Goal: Task Accomplishment & Management: Use online tool/utility

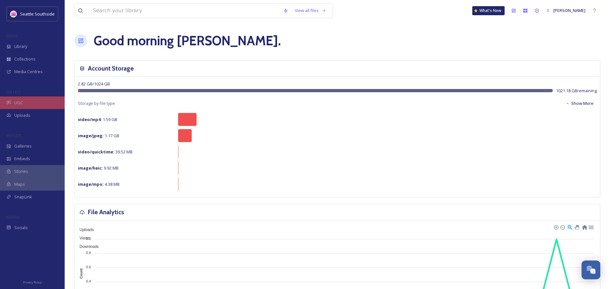
click at [17, 103] on span "UGC" at bounding box center [18, 103] width 9 height 6
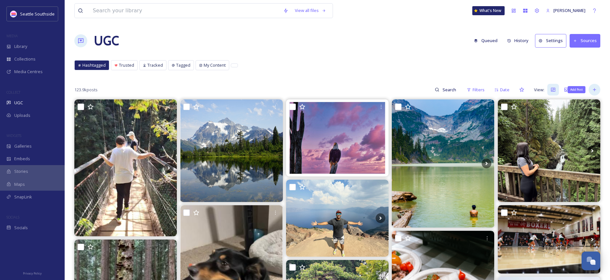
click at [594, 90] on icon at bounding box center [594, 89] width 5 height 5
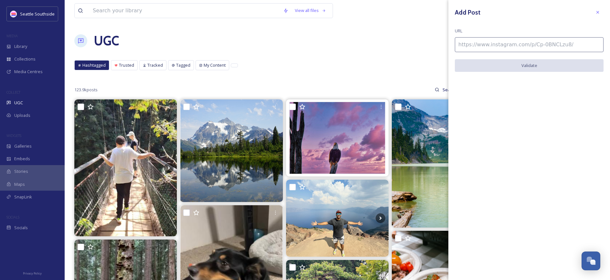
click at [493, 43] on input at bounding box center [529, 44] width 149 height 15
paste input "[URL][DOMAIN_NAME]"
type input "[URL][DOMAIN_NAME]"
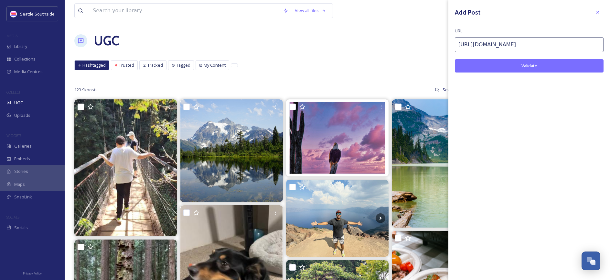
click at [509, 67] on button "Validate" at bounding box center [529, 65] width 149 height 13
click at [595, 12] on icon at bounding box center [597, 12] width 5 height 5
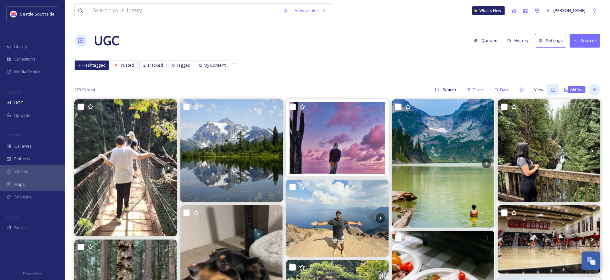
click at [595, 91] on icon at bounding box center [594, 89] width 5 height 5
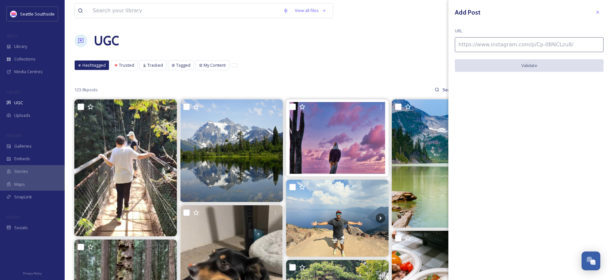
click at [521, 44] on input at bounding box center [529, 44] width 149 height 15
paste input "[URL][DOMAIN_NAME]"
type input "[URL][DOMAIN_NAME]"
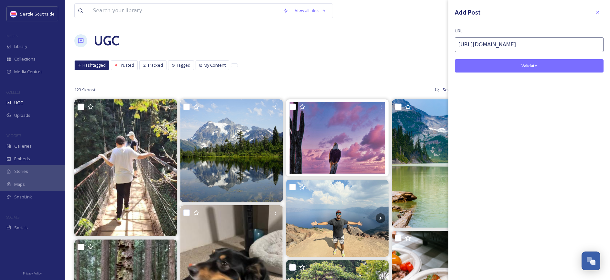
click at [555, 65] on button "Validate" at bounding box center [529, 65] width 149 height 13
click at [541, 62] on button "Add Post" at bounding box center [529, 65] width 149 height 13
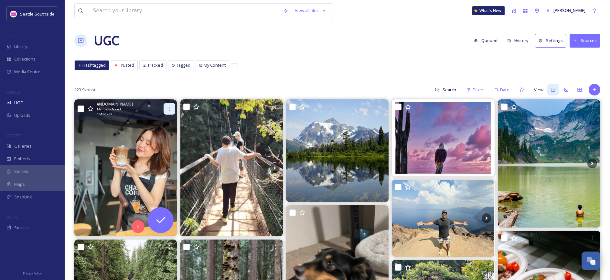
click at [170, 106] on icon at bounding box center [169, 108] width 5 height 5
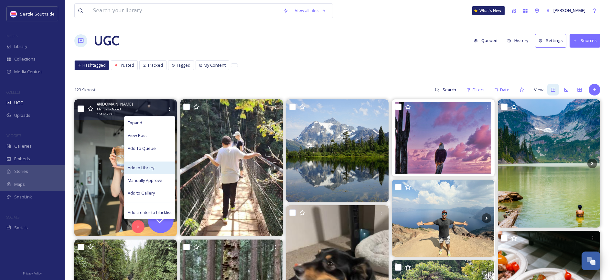
click at [151, 165] on span "Add to Library" at bounding box center [141, 168] width 27 height 6
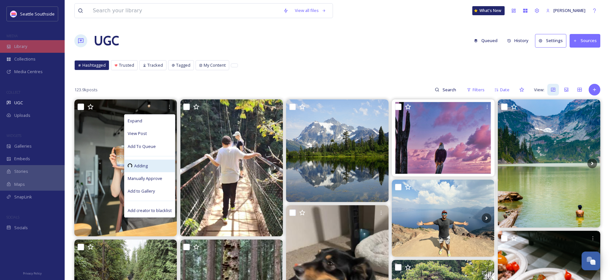
click at [40, 46] on div "Library" at bounding box center [32, 46] width 65 height 13
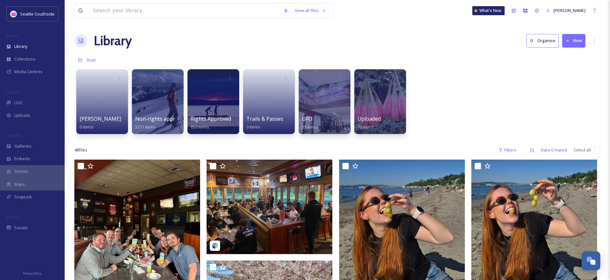
click at [574, 41] on button "New" at bounding box center [573, 40] width 23 height 13
click at [593, 39] on icon at bounding box center [594, 40] width 5 height 5
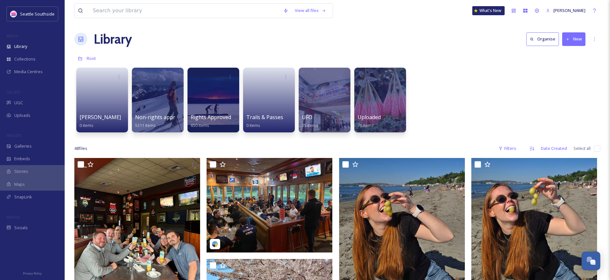
scroll to position [3, 0]
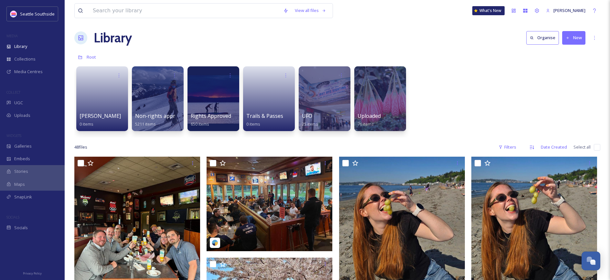
click at [570, 39] on button "New" at bounding box center [573, 37] width 23 height 13
click at [449, 73] on div "[PERSON_NAME] 0 items Non-rights approved 5211 items Rights Approved 650 items …" at bounding box center [337, 100] width 526 height 74
click at [34, 99] on div "UGC" at bounding box center [32, 102] width 65 height 13
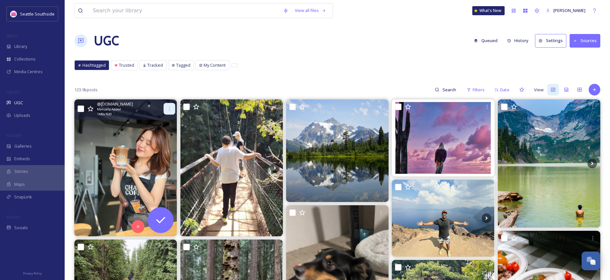
click at [168, 107] on icon at bounding box center [169, 108] width 5 height 5
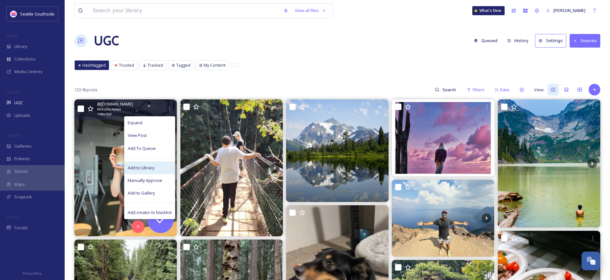
click at [148, 165] on span "Add to Library" at bounding box center [141, 168] width 27 height 6
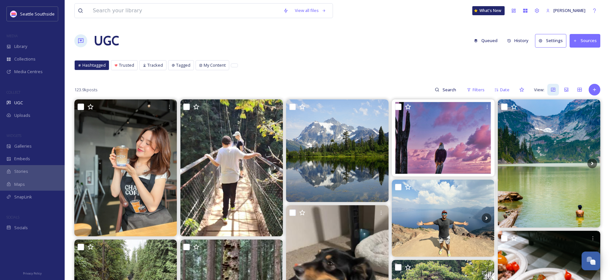
click at [25, 38] on div "MEDIA" at bounding box center [32, 36] width 65 height 8
click at [25, 42] on div "Library" at bounding box center [32, 46] width 65 height 13
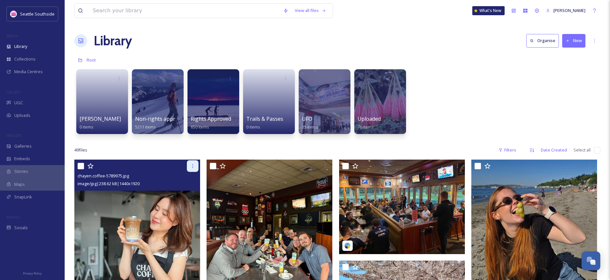
click at [191, 165] on icon at bounding box center [192, 165] width 5 height 5
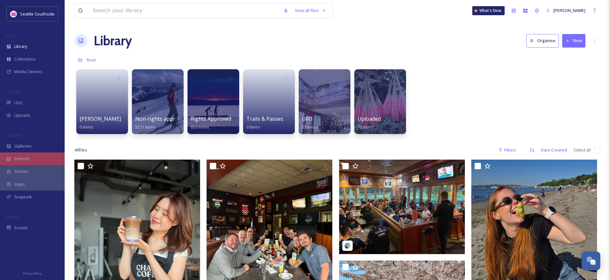
click at [30, 163] on div "Embeds" at bounding box center [32, 158] width 65 height 13
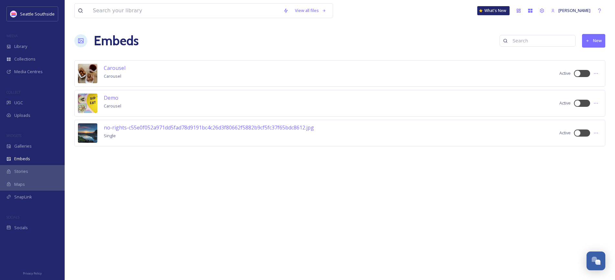
click at [591, 40] on button "New" at bounding box center [593, 40] width 23 height 13
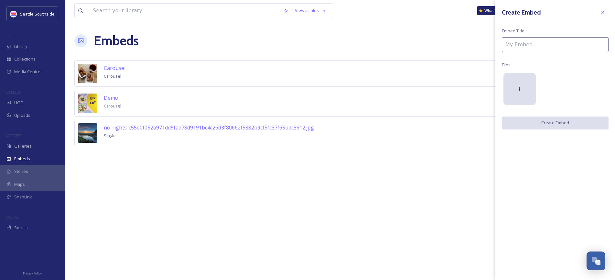
click at [584, 48] on input at bounding box center [555, 44] width 107 height 15
type input "Chayen Coffee"
click at [522, 92] on div at bounding box center [519, 89] width 32 height 32
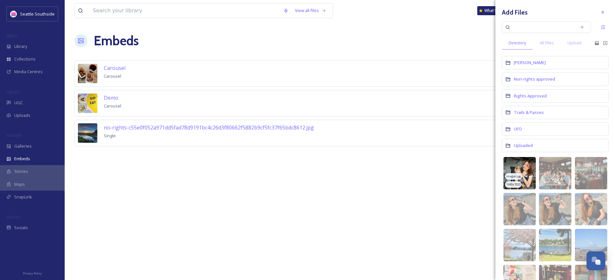
click at [523, 167] on img at bounding box center [519, 173] width 32 height 32
click at [525, 164] on img at bounding box center [519, 173] width 32 height 32
click at [526, 165] on img at bounding box center [519, 173] width 32 height 32
click at [600, 11] on icon at bounding box center [602, 12] width 5 height 5
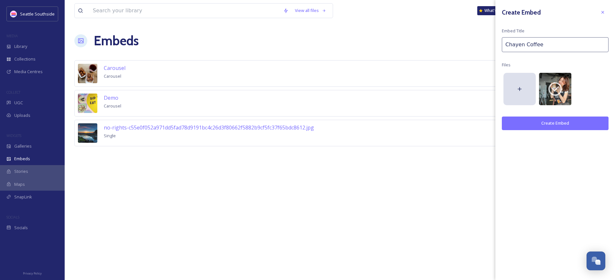
click at [558, 126] on button "Create Embed" at bounding box center [555, 122] width 107 height 13
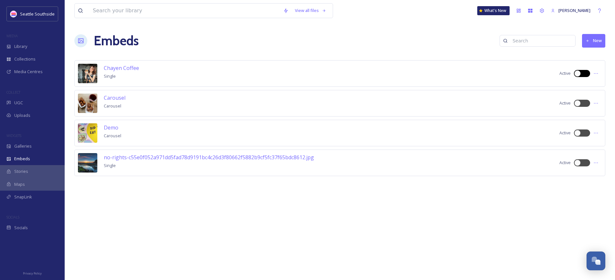
click at [584, 73] on div at bounding box center [585, 73] width 3 height 3
click at [586, 73] on div at bounding box center [585, 73] width 3 height 3
checkbox input "true"
drag, startPoint x: 577, startPoint y: 73, endPoint x: 600, endPoint y: 74, distance: 23.3
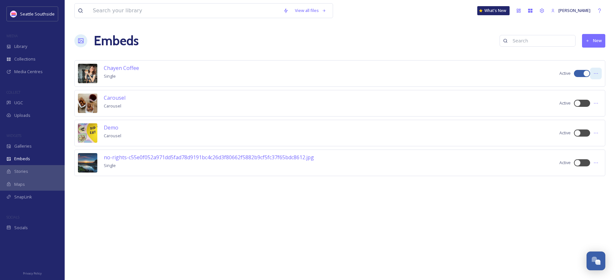
click at [600, 74] on div "Chayen Coffee Single Active" at bounding box center [339, 73] width 531 height 27
click at [594, 74] on icon at bounding box center [595, 73] width 5 height 5
drag, startPoint x: 588, startPoint y: 92, endPoint x: 539, endPoint y: 94, distance: 49.8
click at [579, 99] on span "Embed Code" at bounding box center [583, 100] width 25 height 6
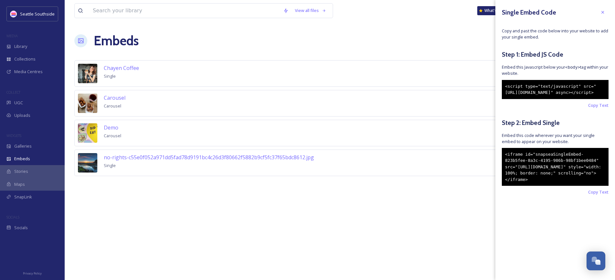
drag, startPoint x: 577, startPoint y: 197, endPoint x: 548, endPoint y: 185, distance: 31.9
click at [548, 185] on div "<iframe id="snapseaSingleEmbed-823b5fee-8a3c-4195-986b-98bf1bee0484" src="[URL]…" at bounding box center [555, 167] width 107 height 38
click at [599, 195] on span "Copy Text" at bounding box center [598, 192] width 20 height 6
click at [28, 145] on span "Galleries" at bounding box center [22, 146] width 17 height 6
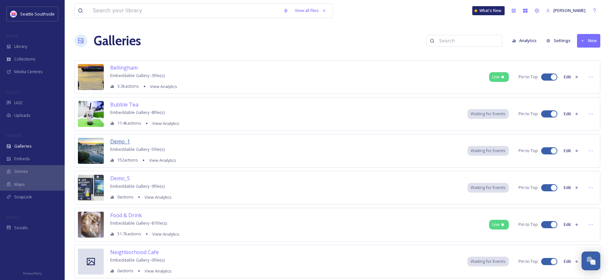
click at [126, 141] on span "Demo_1" at bounding box center [120, 141] width 20 height 7
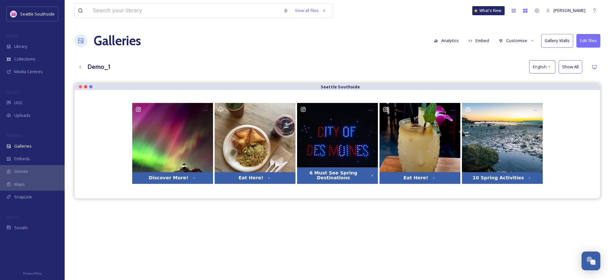
click at [99, 38] on h1 "Galleries" at bounding box center [117, 40] width 47 height 19
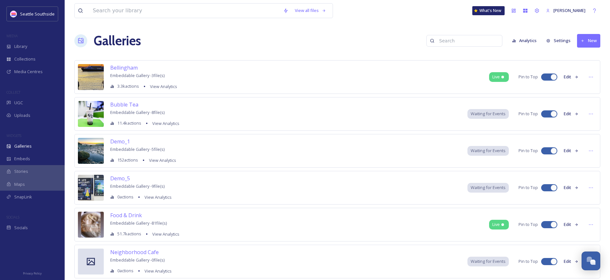
click at [582, 42] on icon at bounding box center [583, 41] width 4 height 4
click at [589, 55] on span "Gallery" at bounding box center [590, 56] width 14 height 6
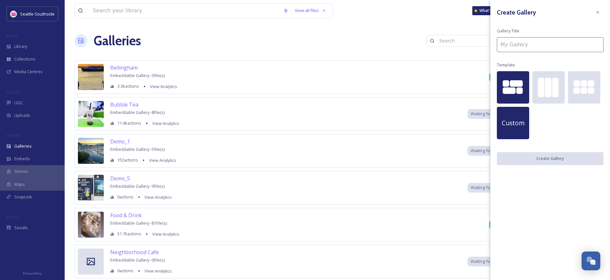
click at [512, 134] on div "Custom" at bounding box center [513, 123] width 32 height 32
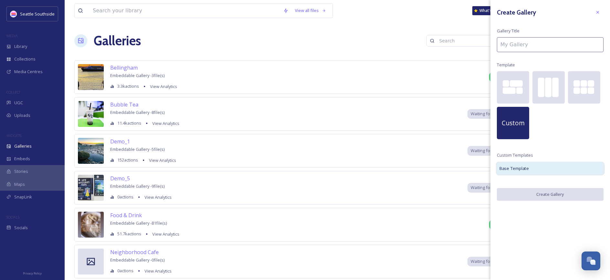
click at [557, 166] on div "Base Template" at bounding box center [550, 168] width 109 height 14
click at [570, 137] on div "Custom" at bounding box center [550, 106] width 107 height 71
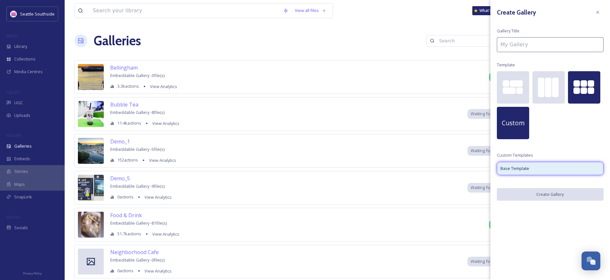
click at [584, 87] on div at bounding box center [584, 83] width 32 height 7
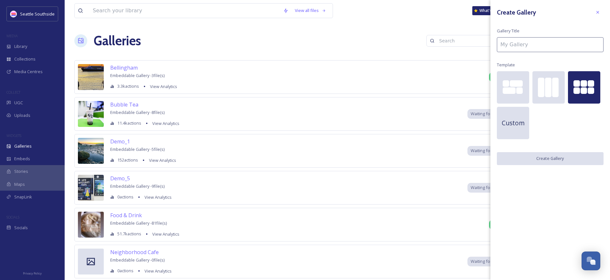
click at [561, 165] on div "Create Gallery Gallery Title Template Custom Create Gallery" at bounding box center [550, 85] width 120 height 171
click at [564, 114] on div "Custom" at bounding box center [550, 106] width 107 height 71
click at [586, 86] on div at bounding box center [584, 83] width 6 height 6
click at [555, 45] on input at bounding box center [550, 44] width 107 height 15
click at [558, 91] on div at bounding box center [555, 87] width 6 height 19
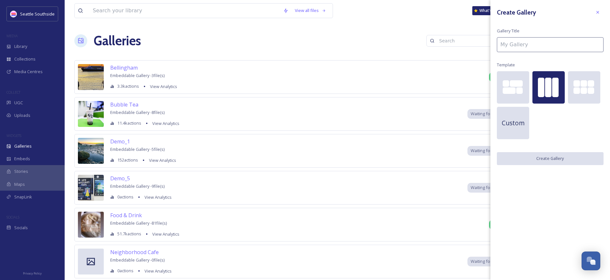
click at [520, 43] on input at bounding box center [550, 44] width 107 height 15
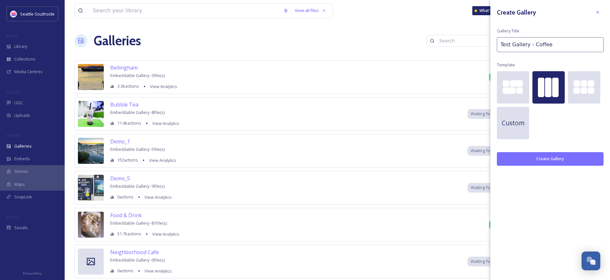
type input "Test Gallery - Coffee"
click at [553, 157] on button "Create Gallery" at bounding box center [550, 158] width 107 height 13
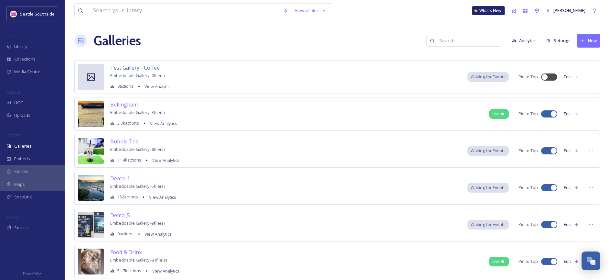
click at [150, 71] on span "Test Gallery - Coffee" at bounding box center [134, 67] width 49 height 7
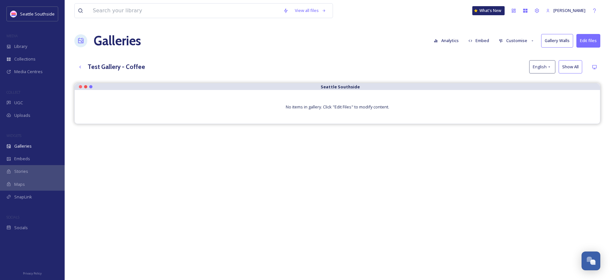
click at [329, 114] on div "No items in gallery. Click "Edit Files" to modify content." at bounding box center [337, 107] width 525 height 34
click at [339, 102] on div "No items in gallery. Click "Edit Files" to modify content." at bounding box center [337, 107] width 525 height 34
click at [350, 107] on span "No items in gallery. Click "Edit Files" to modify content." at bounding box center [337, 107] width 103 height 6
click at [585, 37] on button "Edit files" at bounding box center [588, 40] width 24 height 13
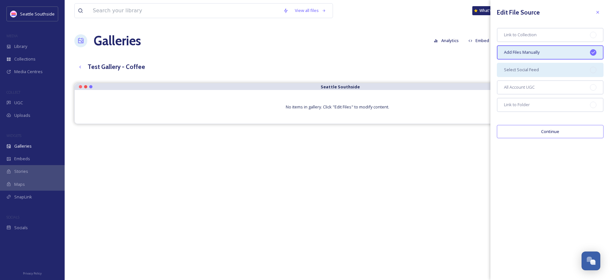
click at [559, 70] on div "Select Social Feed" at bounding box center [550, 70] width 107 height 14
click at [558, 134] on button "Continue" at bounding box center [550, 131] width 107 height 13
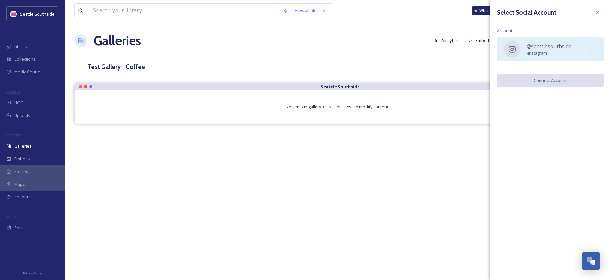
click at [536, 45] on span "@seattlesouthside" at bounding box center [549, 46] width 45 height 8
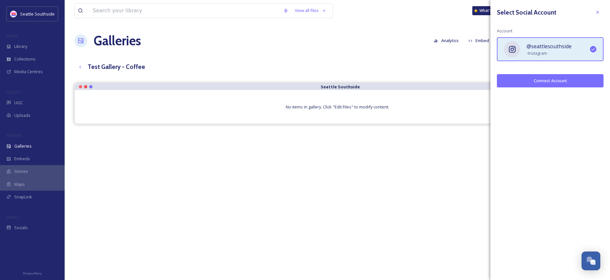
click at [598, 12] on icon at bounding box center [597, 12] width 5 height 5
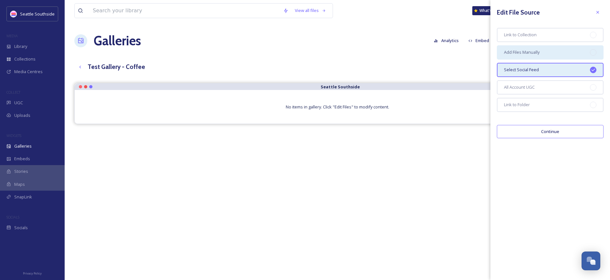
click at [553, 54] on div "Add Files Manually" at bounding box center [550, 52] width 107 height 14
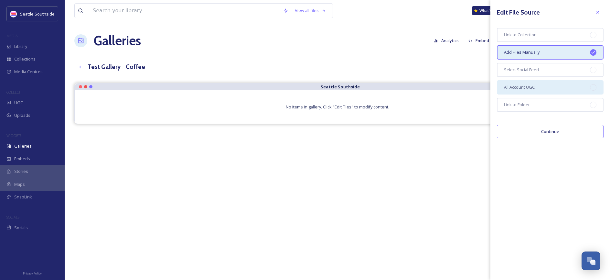
click at [562, 89] on div "All Account UGC" at bounding box center [550, 87] width 107 height 14
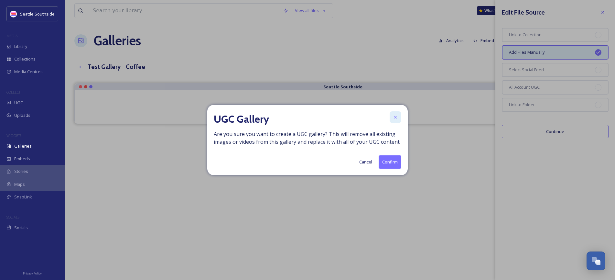
click at [394, 117] on icon at bounding box center [395, 116] width 5 height 5
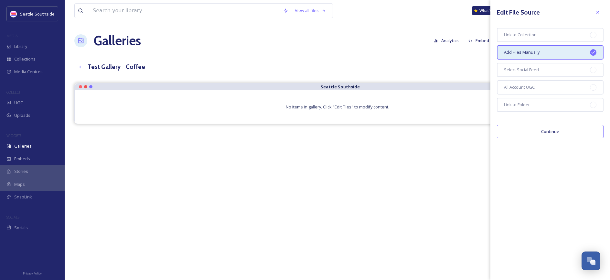
click at [554, 128] on button "Continue" at bounding box center [550, 131] width 107 height 13
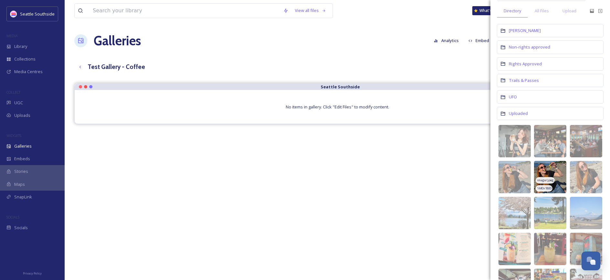
scroll to position [37, 0]
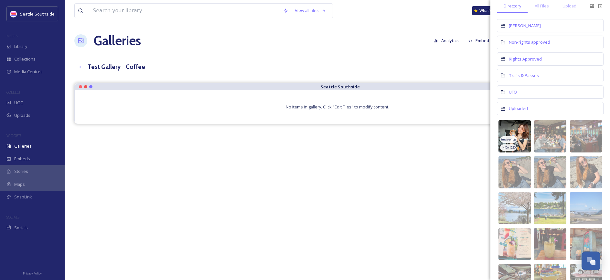
click at [517, 135] on img at bounding box center [515, 136] width 32 height 32
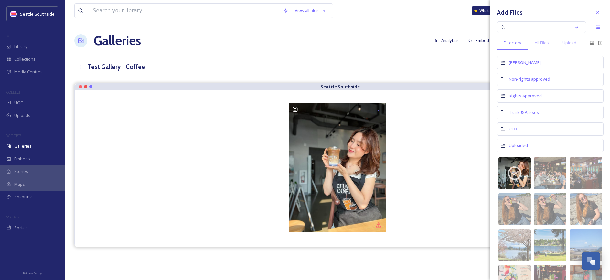
scroll to position [0, 0]
click at [142, 67] on h3 "Test Gallery - Coffee" at bounding box center [117, 66] width 58 height 9
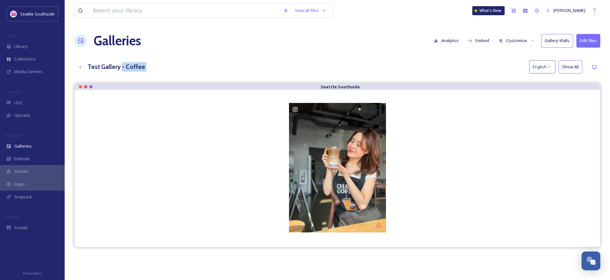
drag, startPoint x: 145, startPoint y: 67, endPoint x: 121, endPoint y: 64, distance: 25.1
click at [120, 64] on div "Test Gallery - Coffee English Show All" at bounding box center [337, 66] width 526 height 13
click at [125, 65] on h3 "Test Gallery - Coffee" at bounding box center [117, 66] width 58 height 9
drag, startPoint x: 125, startPoint y: 65, endPoint x: 146, endPoint y: 65, distance: 21.0
click at [146, 65] on div "Test Gallery - Coffee English Show All" at bounding box center [337, 66] width 526 height 13
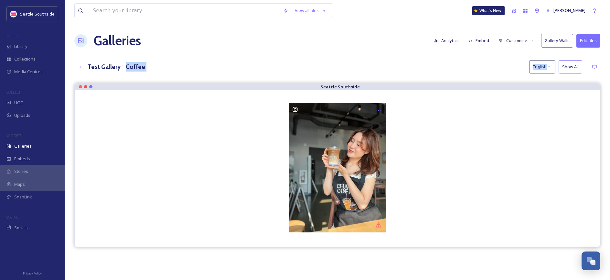
click at [468, 62] on div "Test Gallery - Coffee English Show All" at bounding box center [337, 66] width 526 height 13
click at [584, 41] on button "Edit files" at bounding box center [588, 40] width 24 height 13
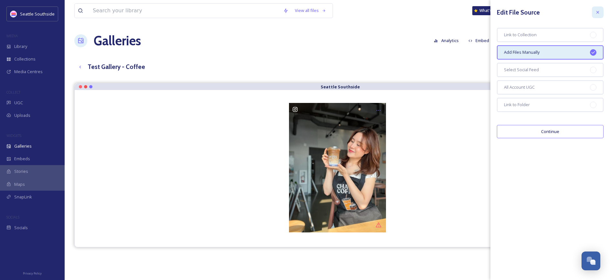
click at [596, 7] on div at bounding box center [598, 12] width 12 height 12
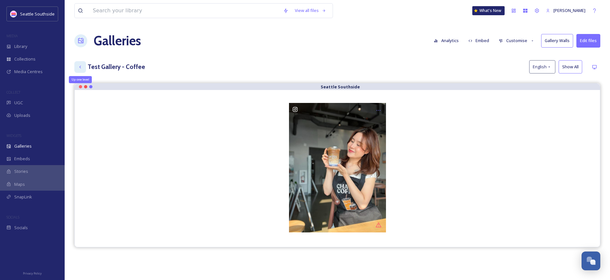
click at [82, 67] on icon at bounding box center [80, 66] width 5 height 5
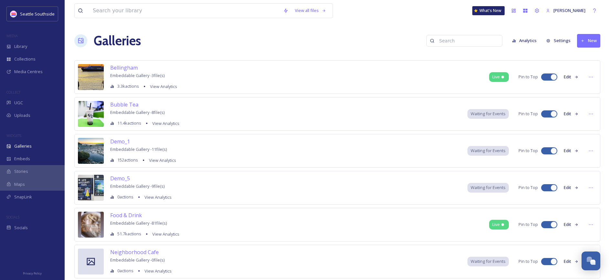
click at [584, 42] on icon at bounding box center [583, 41] width 4 height 4
click at [390, 37] on div "Galleries Analytics Settings New Gallery Folder" at bounding box center [337, 40] width 526 height 19
click at [36, 103] on div "UGC" at bounding box center [32, 102] width 65 height 13
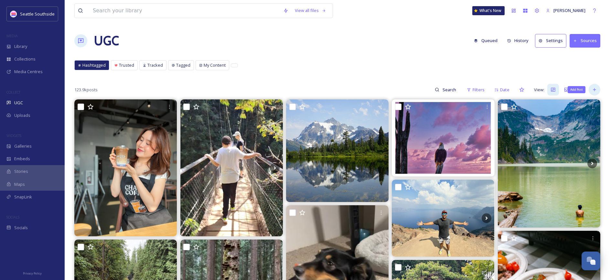
click at [597, 91] on div "Add Post" at bounding box center [595, 90] width 12 height 12
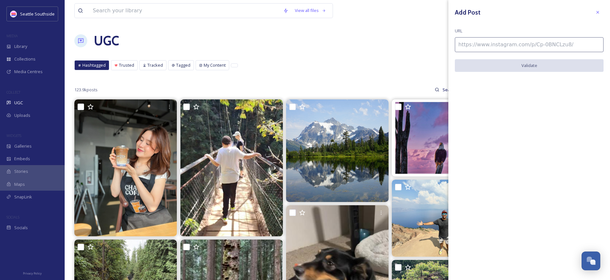
click at [516, 47] on input at bounding box center [529, 44] width 149 height 15
paste input "[URL][DOMAIN_NAME]"
type input "[URL][DOMAIN_NAME]"
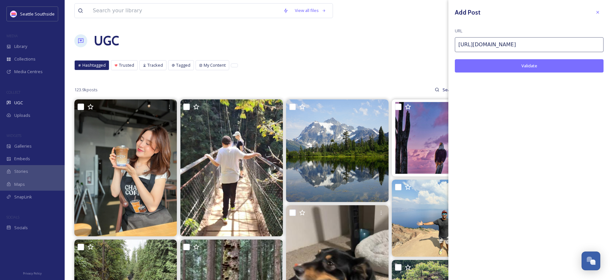
click at [522, 62] on button "Validate" at bounding box center [529, 65] width 149 height 13
click at [551, 60] on button "Add Post" at bounding box center [529, 65] width 149 height 13
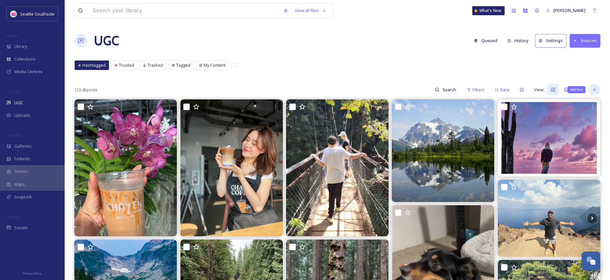
click at [593, 88] on icon at bounding box center [594, 89] width 5 height 5
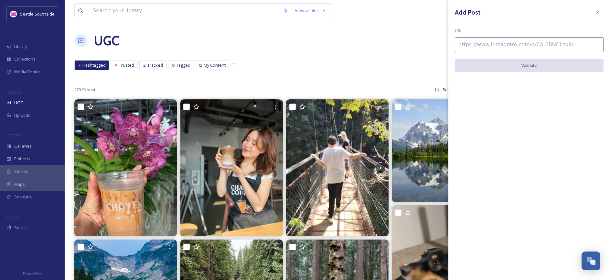
click at [491, 47] on input at bounding box center [529, 44] width 149 height 15
paste input "[URL][DOMAIN_NAME]"
type input "[URL][DOMAIN_NAME]"
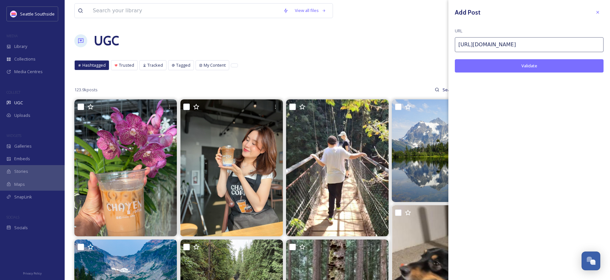
click at [499, 65] on button "Validate" at bounding box center [529, 65] width 149 height 13
click at [557, 63] on button "Add Post" at bounding box center [529, 65] width 149 height 13
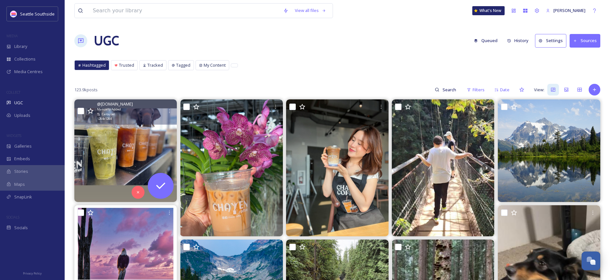
click at [82, 110] on input "checkbox" at bounding box center [81, 111] width 6 height 6
checkbox input "true"
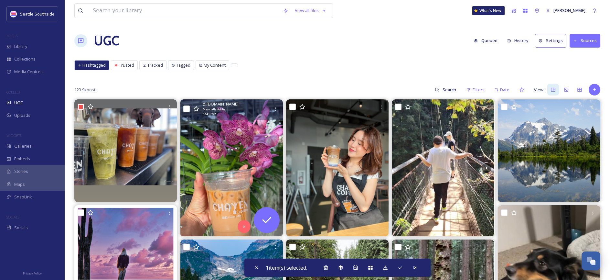
click at [187, 108] on input "checkbox" at bounding box center [186, 108] width 6 height 6
checkbox input "true"
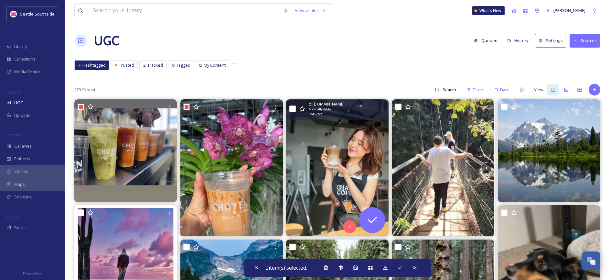
click at [293, 107] on input "checkbox" at bounding box center [292, 108] width 6 height 6
checkbox input "true"
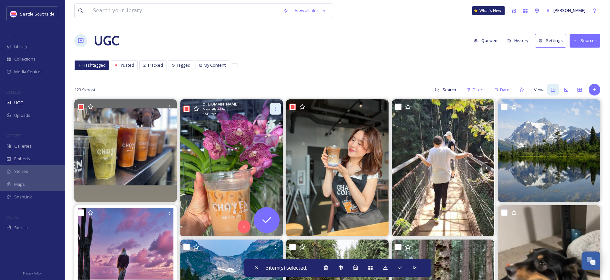
click at [277, 104] on div at bounding box center [276, 109] width 12 height 12
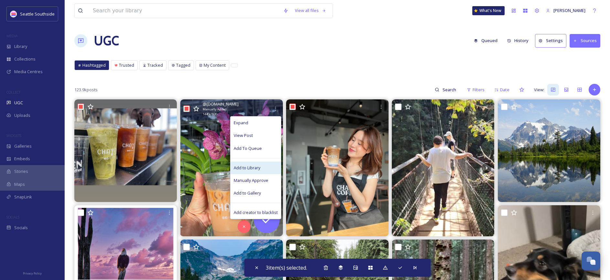
click at [263, 171] on div "Add to Library" at bounding box center [256, 167] width 50 height 13
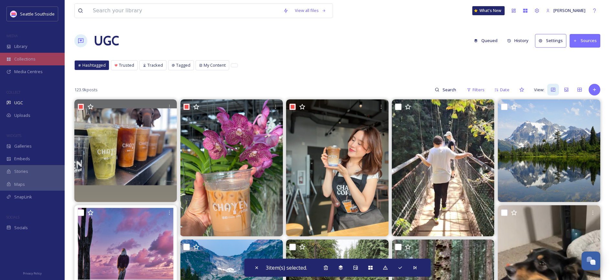
click at [49, 59] on div "Collections" at bounding box center [32, 59] width 65 height 13
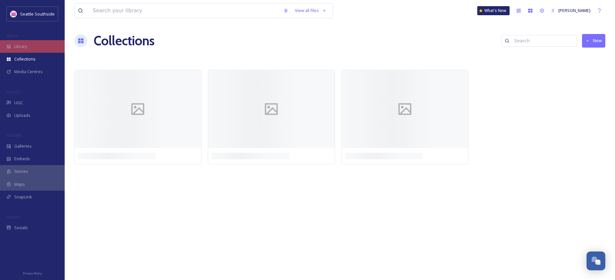
click at [42, 49] on div "Library" at bounding box center [32, 46] width 65 height 13
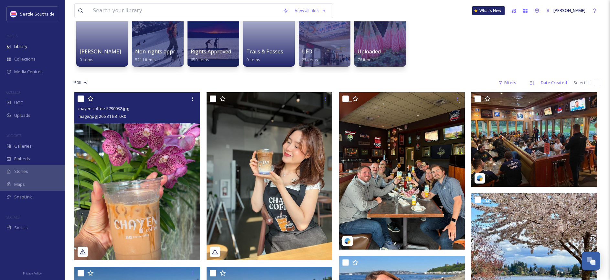
scroll to position [66, 0]
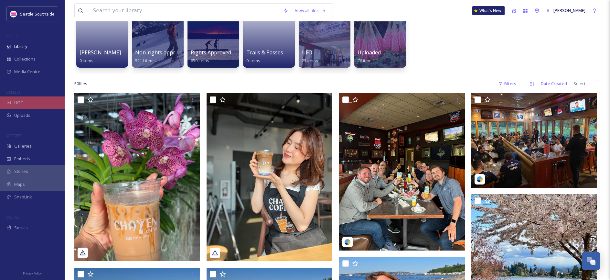
click at [26, 105] on div "UGC" at bounding box center [32, 102] width 65 height 13
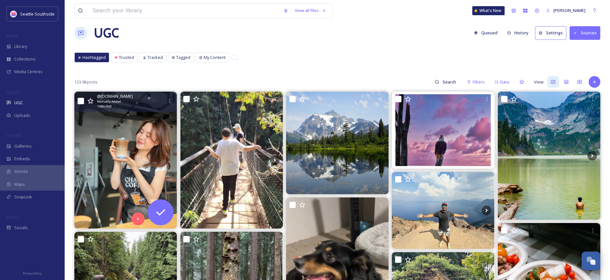
scroll to position [7, 0]
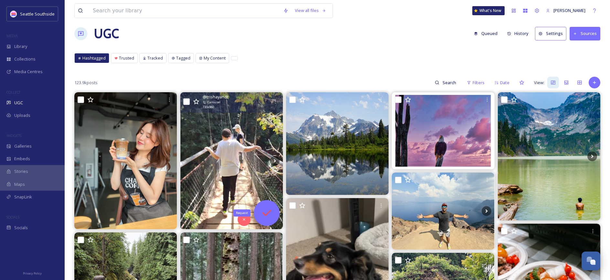
click at [272, 218] on icon at bounding box center [266, 212] width 13 height 13
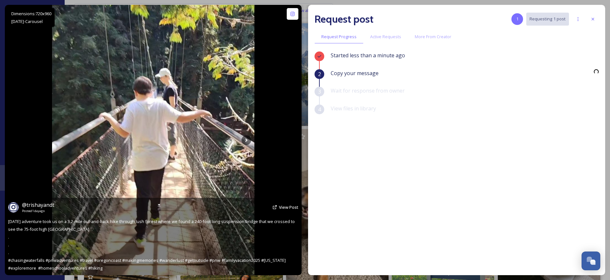
scroll to position [195, 0]
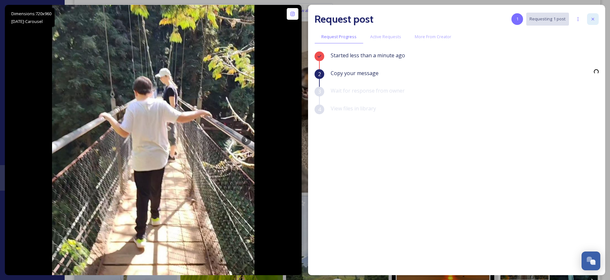
click at [592, 20] on icon at bounding box center [592, 18] width 5 height 5
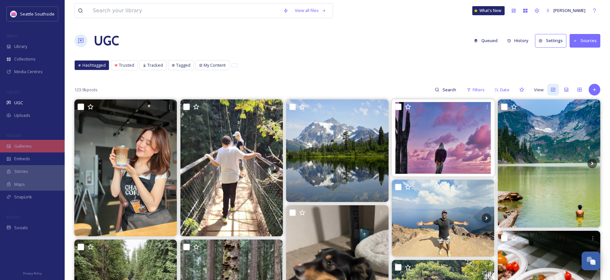
click at [40, 148] on div "Galleries" at bounding box center [32, 146] width 65 height 13
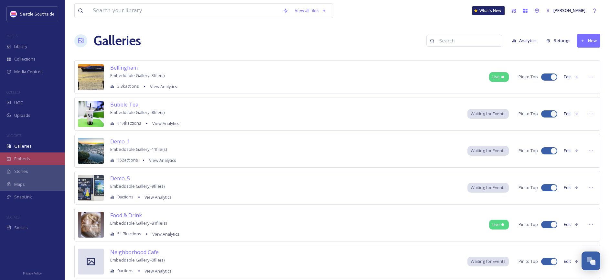
click at [33, 157] on div "Embeds" at bounding box center [32, 158] width 65 height 13
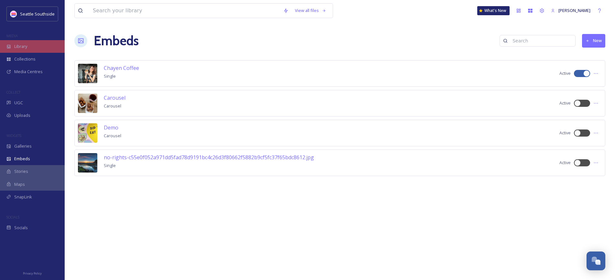
click at [43, 50] on div "Library" at bounding box center [32, 46] width 65 height 13
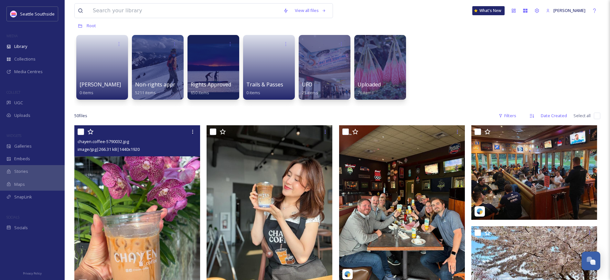
scroll to position [40, 0]
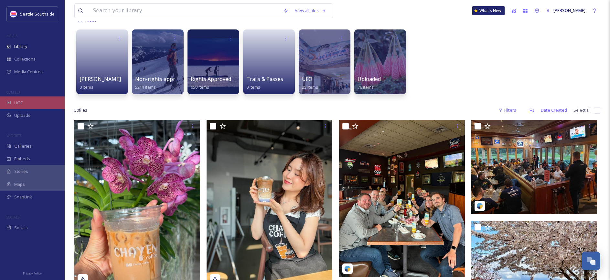
click at [23, 104] on span "UGC" at bounding box center [18, 103] width 9 height 6
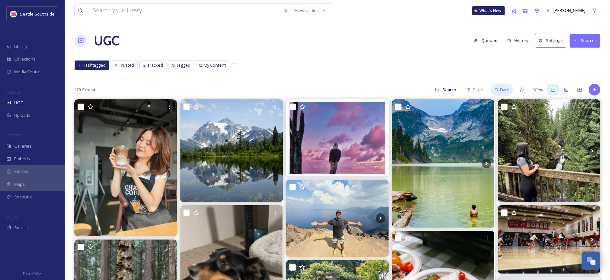
click at [509, 89] on span "Date" at bounding box center [504, 90] width 9 height 6
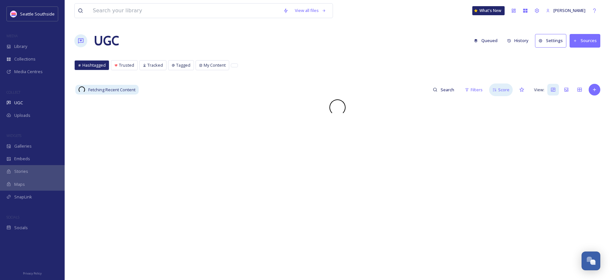
click at [502, 89] on span "Score" at bounding box center [503, 90] width 11 height 6
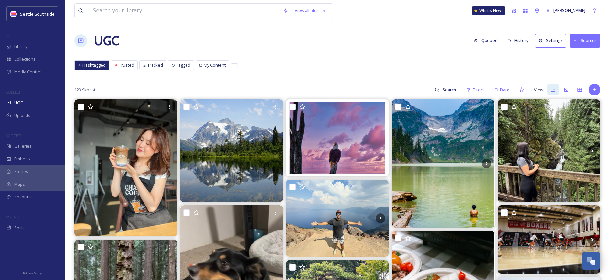
click at [93, 65] on span "Hashtagged" at bounding box center [93, 65] width 23 height 6
click at [568, 88] on icon at bounding box center [566, 90] width 4 height 4
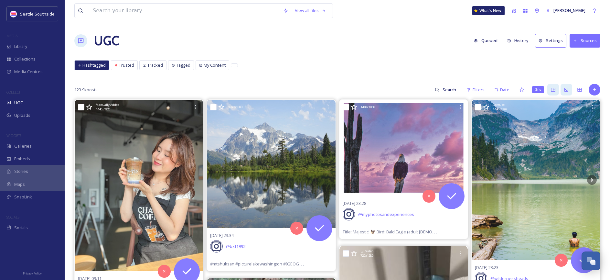
click at [556, 87] on div "Grid" at bounding box center [553, 90] width 12 height 12
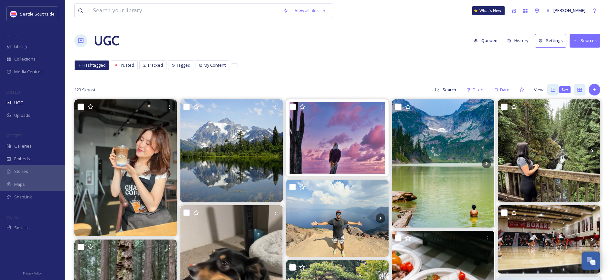
click at [580, 90] on icon at bounding box center [579, 90] width 4 height 4
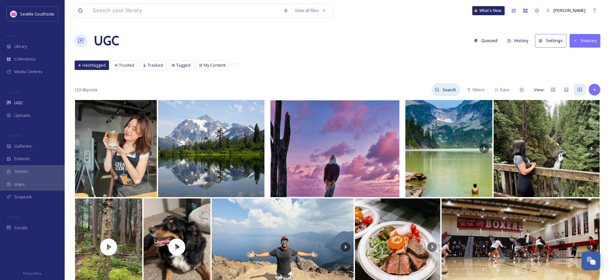
click at [446, 85] on input at bounding box center [449, 89] width 21 height 13
type input "chayen"
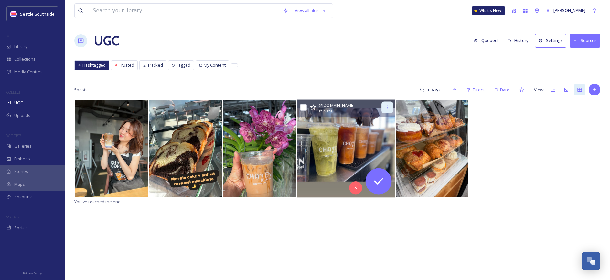
click at [388, 107] on icon at bounding box center [387, 107] width 5 height 5
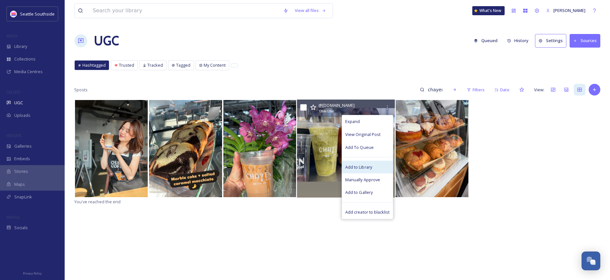
click at [366, 167] on span "Add to Library" at bounding box center [358, 167] width 27 height 6
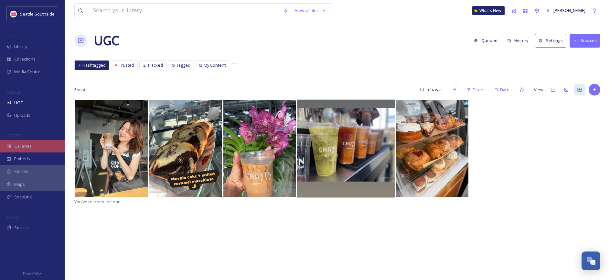
click at [26, 144] on span "Galleries" at bounding box center [22, 146] width 17 height 6
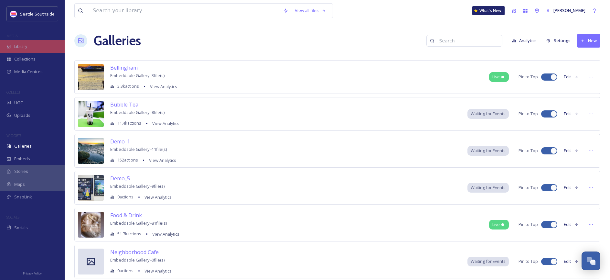
click at [34, 47] on div "Library" at bounding box center [32, 46] width 65 height 13
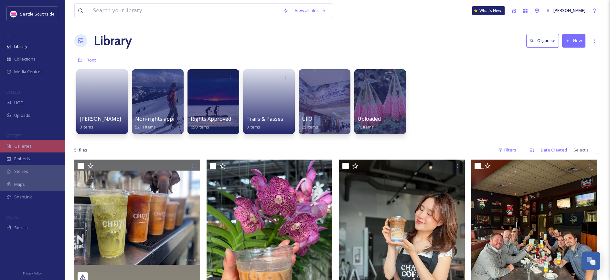
click at [51, 143] on div "Galleries" at bounding box center [32, 146] width 65 height 13
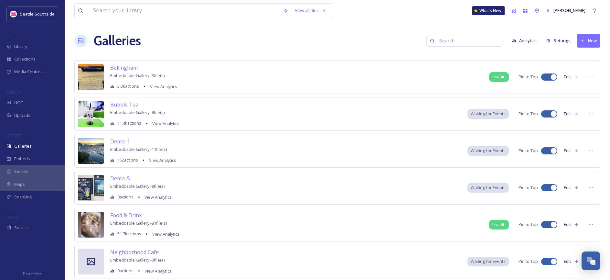
click at [587, 41] on button "New" at bounding box center [588, 40] width 23 height 13
click at [587, 52] on div "Gallery" at bounding box center [586, 55] width 28 height 13
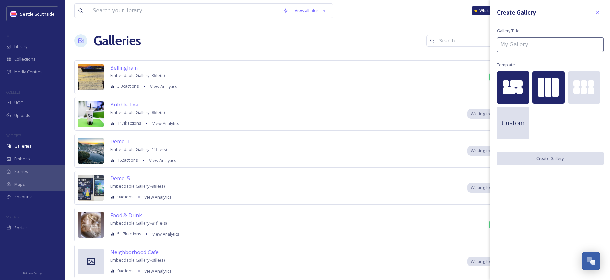
click at [551, 81] on div at bounding box center [548, 87] width 6 height 19
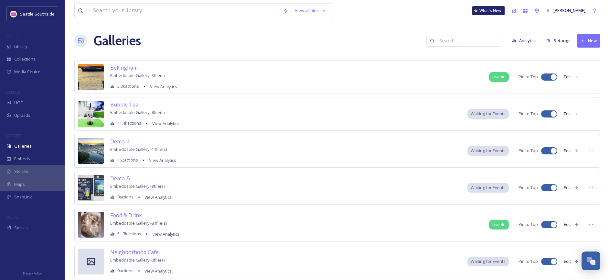
click at [468, 39] on input at bounding box center [467, 40] width 63 height 13
type input "coffee"
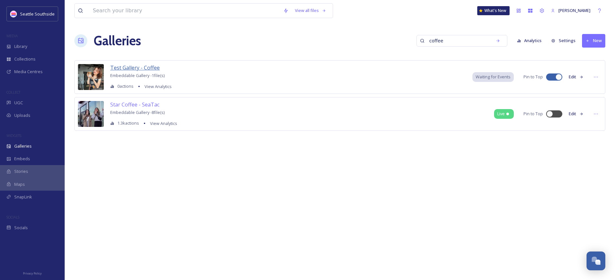
click at [152, 67] on span "Test Gallery - Coffee" at bounding box center [134, 67] width 49 height 7
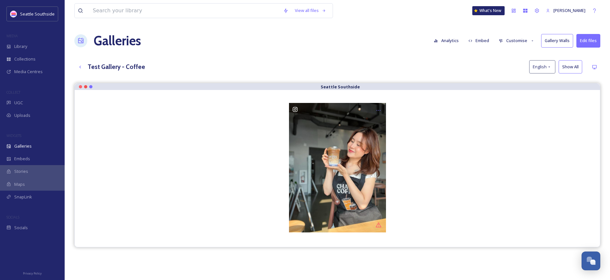
click at [589, 45] on button "Edit files" at bounding box center [588, 40] width 24 height 13
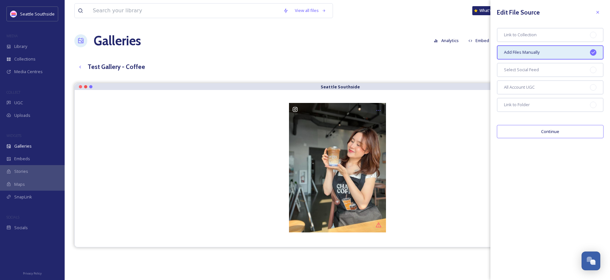
click at [563, 134] on button "Continue" at bounding box center [550, 131] width 107 height 13
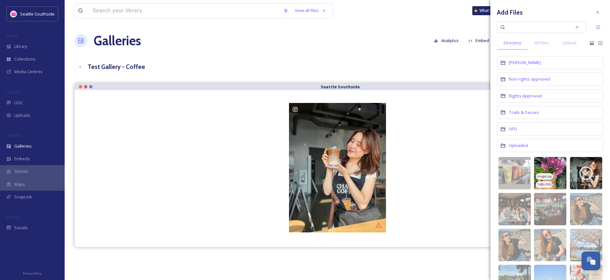
click at [541, 165] on img at bounding box center [550, 173] width 32 height 32
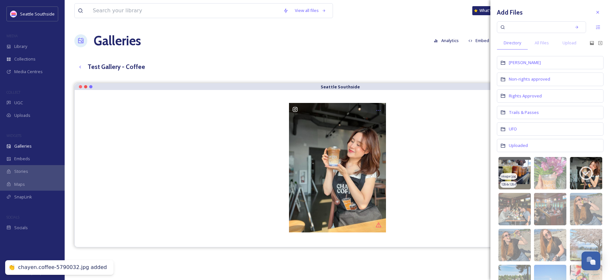
click at [511, 169] on img at bounding box center [515, 173] width 32 height 32
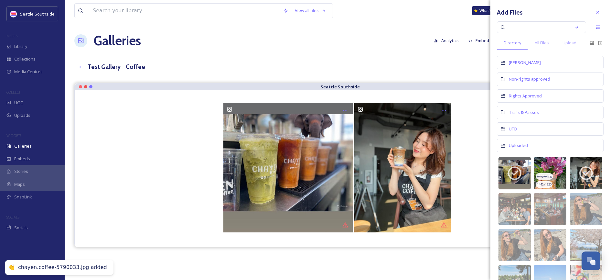
click at [551, 163] on img at bounding box center [550, 173] width 32 height 32
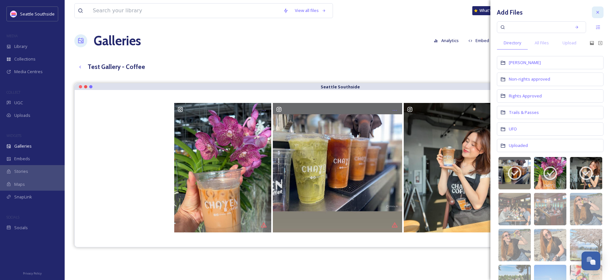
click at [595, 11] on icon at bounding box center [597, 12] width 5 height 5
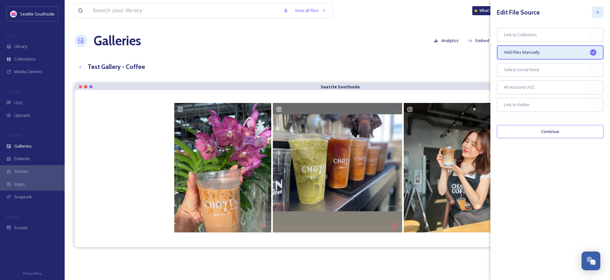
click at [599, 10] on icon at bounding box center [597, 12] width 5 height 5
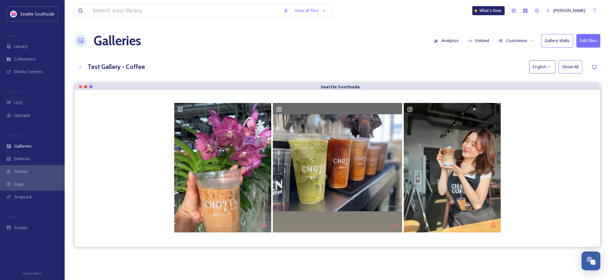
click at [483, 40] on button "Embed" at bounding box center [478, 40] width 27 height 13
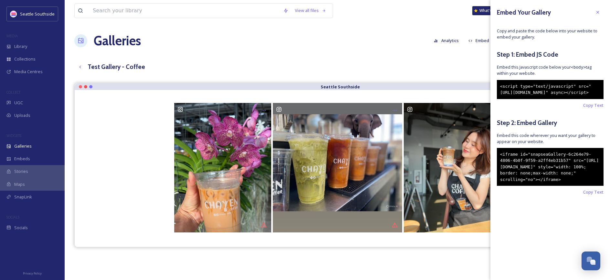
drag, startPoint x: 527, startPoint y: 200, endPoint x: 496, endPoint y: 163, distance: 48.4
click at [496, 163] on div "Embed Your Gallery Copy and paste the code below into your website to embed you…" at bounding box center [550, 110] width 120 height 221
click at [522, 186] on div "<iframe id="snapseaGallery-6c264e79-4806-4b0f-9f59-a2ff4eb31b57" src="[URL][DOM…" at bounding box center [550, 167] width 107 height 38
drag, startPoint x: 526, startPoint y: 201, endPoint x: 493, endPoint y: 164, distance: 49.3
click at [493, 164] on div "Embed Your Gallery Copy and paste the code below into your website to embed you…" at bounding box center [550, 110] width 120 height 221
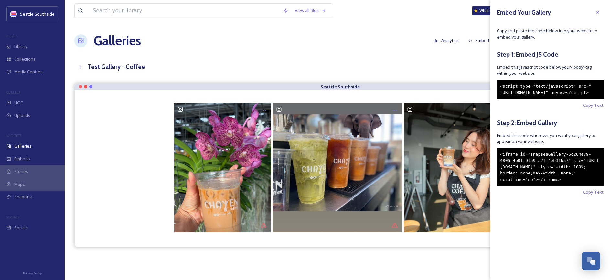
copy div "<iframe id="snapseaGallery-6c264e79-4806-4b0f-9f59-a2ff4eb31b57" src="[URL][DOM…"
click at [545, 186] on div "<iframe id="snapseaGallery-6c264e79-4806-4b0f-9f59-a2ff4eb31b57" src="[URL][DOM…" at bounding box center [550, 167] width 107 height 38
click at [524, 158] on div "Embed Your Gallery Copy and paste the code below into your website to embed you…" at bounding box center [550, 110] width 120 height 221
click at [20, 170] on span "Stories" at bounding box center [21, 171] width 14 height 6
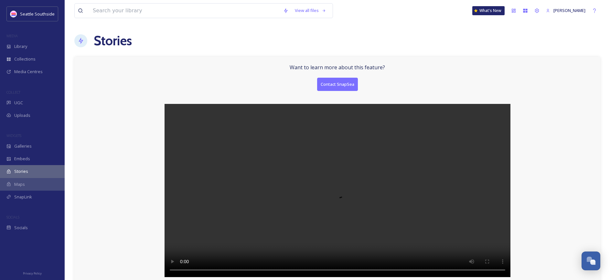
click at [21, 171] on span "Stories" at bounding box center [21, 171] width 14 height 6
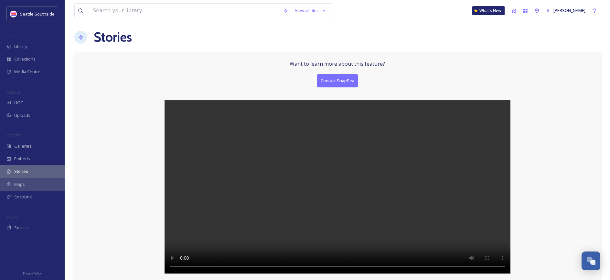
scroll to position [4, 0]
